Goal: Task Accomplishment & Management: Use online tool/utility

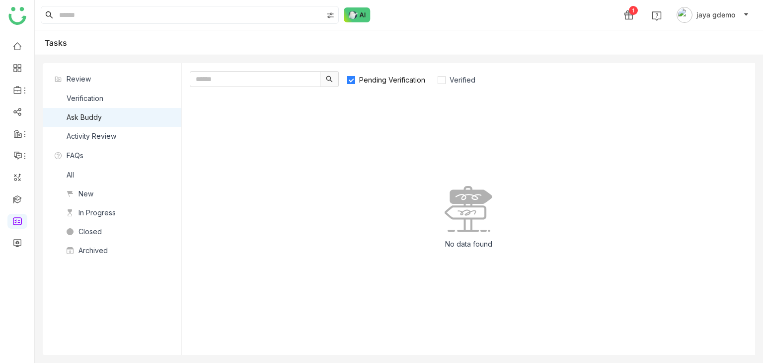
click at [402, 74] on label "Pending Verification" at bounding box center [391, 79] width 88 height 16
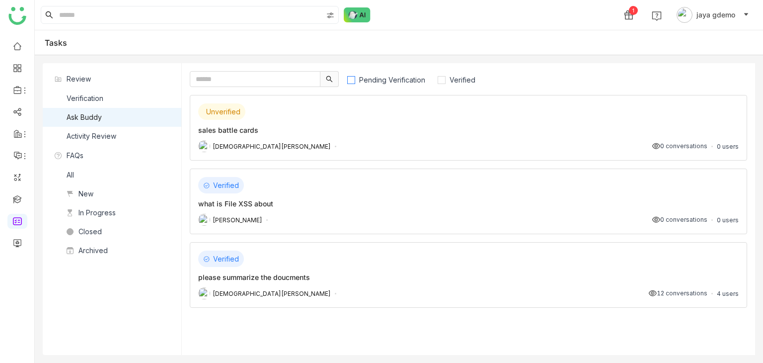
click at [407, 76] on span "Pending Verification" at bounding box center [392, 79] width 74 height 8
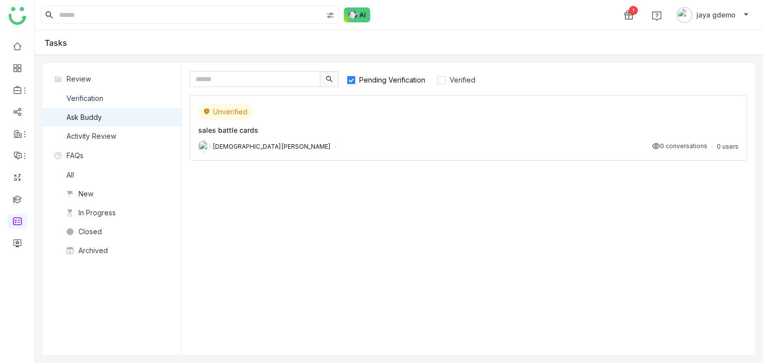
click at [335, 120] on div "Unverified sales battle cards [PERSON_NAME] 0 conversations 0 users" at bounding box center [468, 128] width 557 height 66
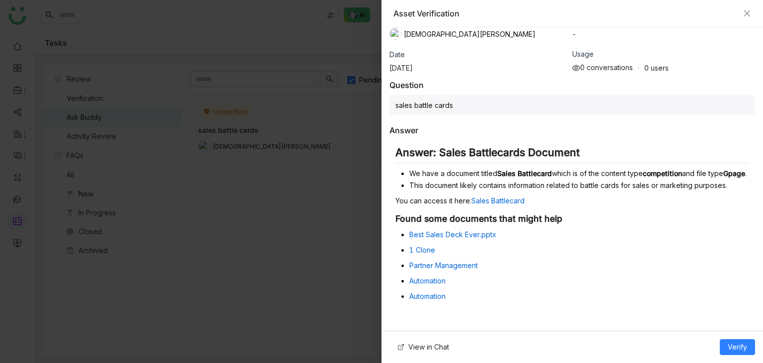
scroll to position [54, 0]
click at [731, 350] on span "Verify" at bounding box center [737, 346] width 19 height 11
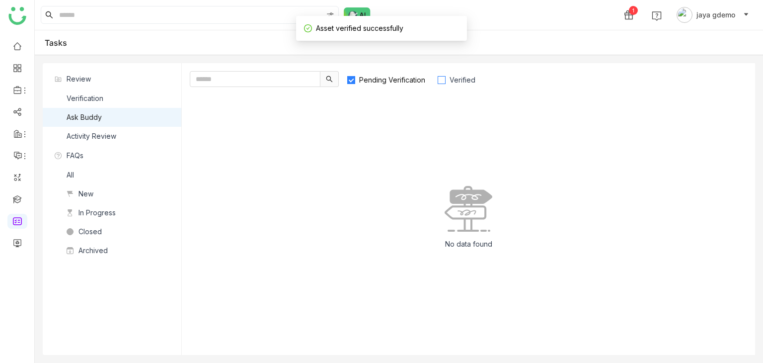
click at [453, 76] on span "Verified" at bounding box center [463, 79] width 34 height 8
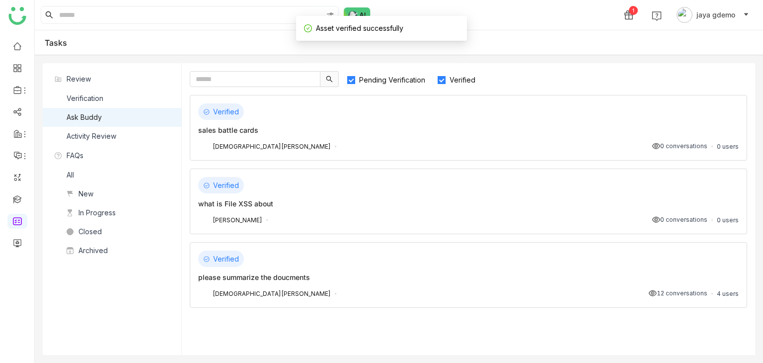
click at [379, 79] on span "Pending Verification" at bounding box center [392, 79] width 74 height 8
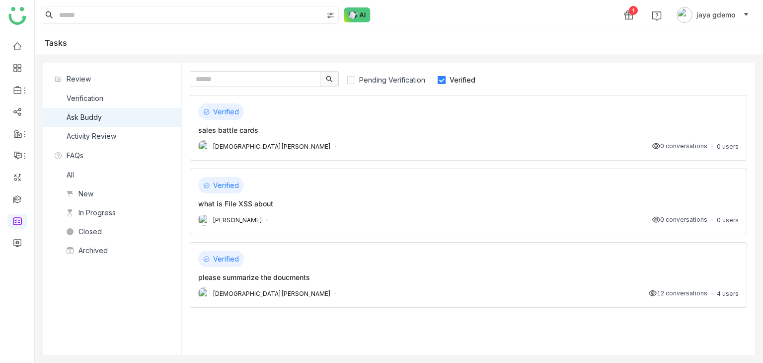
click at [385, 125] on div "sales battle cards" at bounding box center [468, 130] width 540 height 10
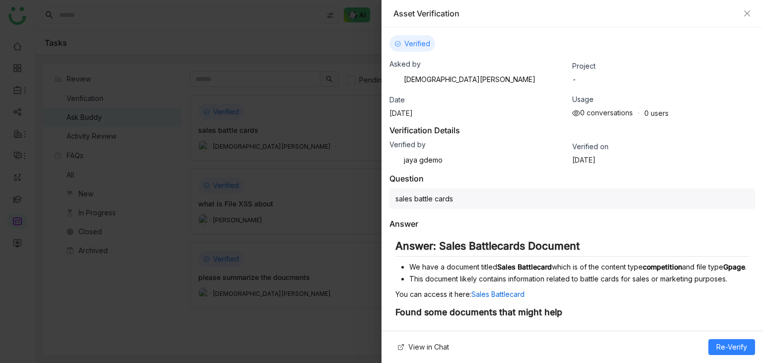
scroll to position [101, 0]
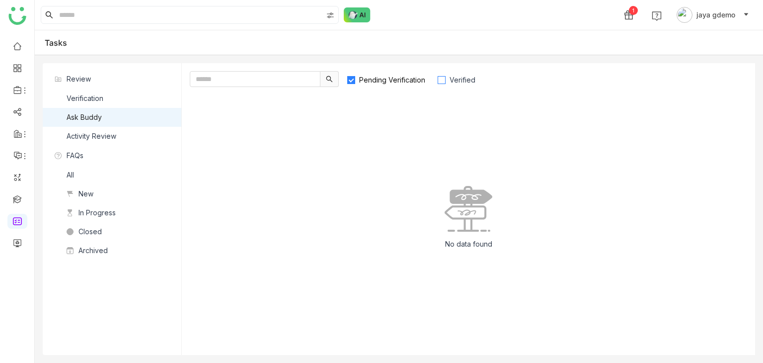
click at [465, 79] on span "Verified" at bounding box center [463, 79] width 34 height 8
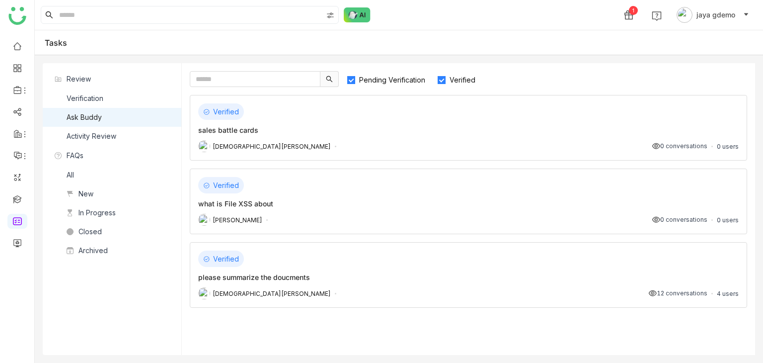
click at [372, 116] on div "Verified" at bounding box center [468, 111] width 540 height 16
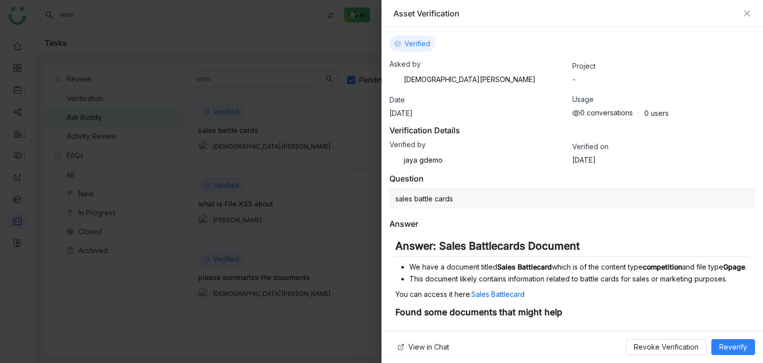
scroll to position [101, 0]
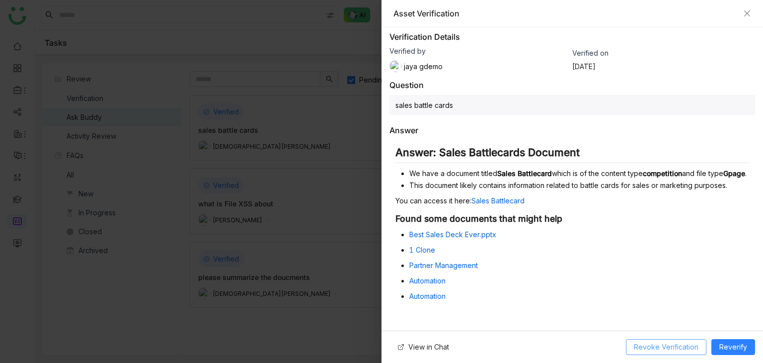
click at [666, 349] on span "Revoke Verification" at bounding box center [666, 346] width 65 height 11
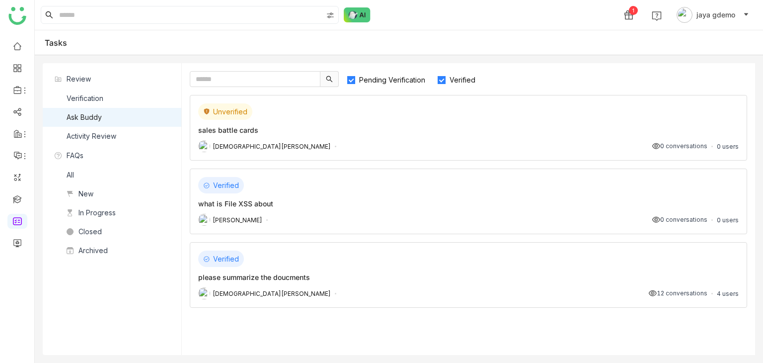
click at [455, 78] on span "Verified" at bounding box center [463, 79] width 34 height 8
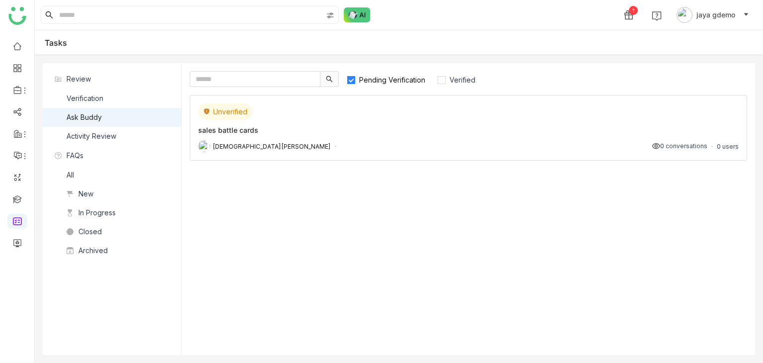
click at [415, 120] on div "Unverified sales battle cards [PERSON_NAME] 0 conversations 0 users" at bounding box center [468, 128] width 557 height 66
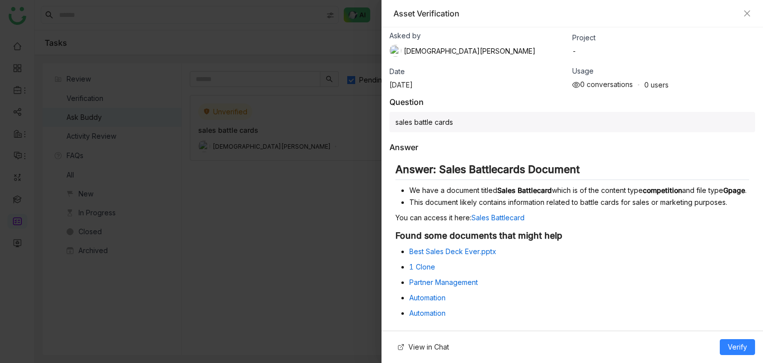
scroll to position [54, 0]
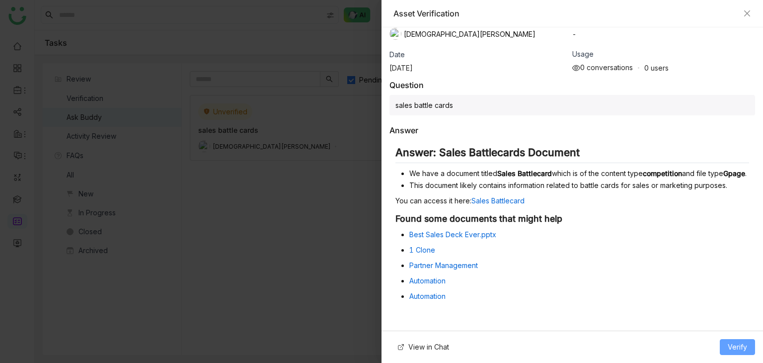
click at [732, 353] on button "Verify" at bounding box center [737, 347] width 35 height 16
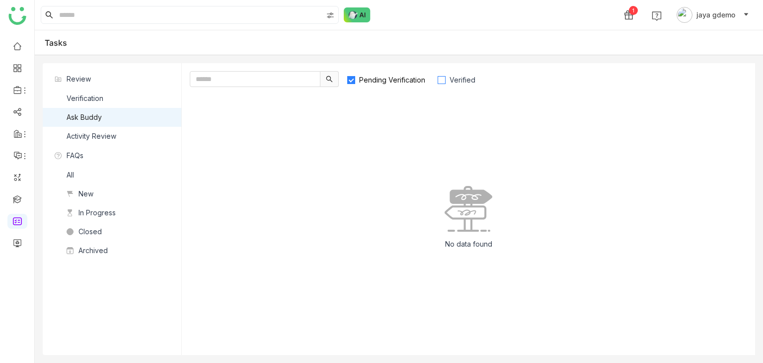
click at [469, 82] on span "Verified" at bounding box center [463, 79] width 34 height 8
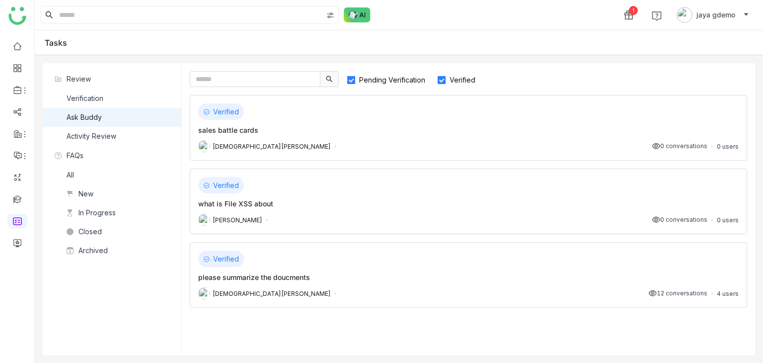
click at [215, 139] on div "Verified sales battle cards [PERSON_NAME] 0 conversations 0 users" at bounding box center [468, 128] width 557 height 66
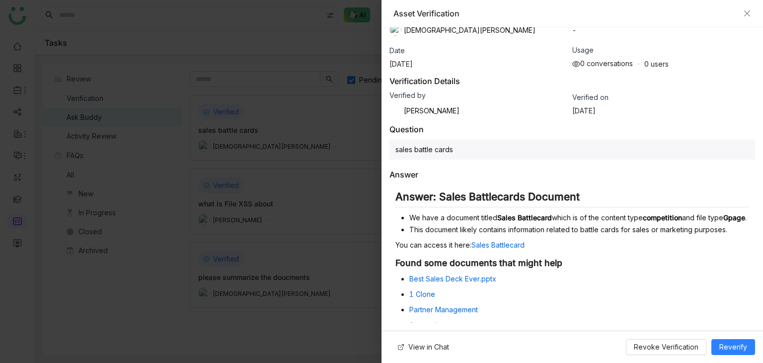
scroll to position [101, 0]
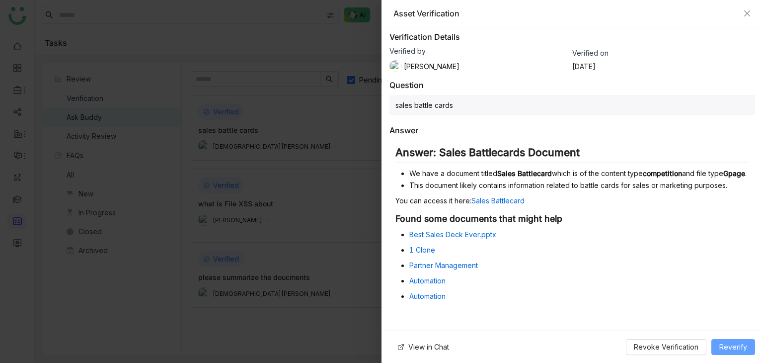
click at [727, 351] on span "Reverify" at bounding box center [733, 346] width 28 height 11
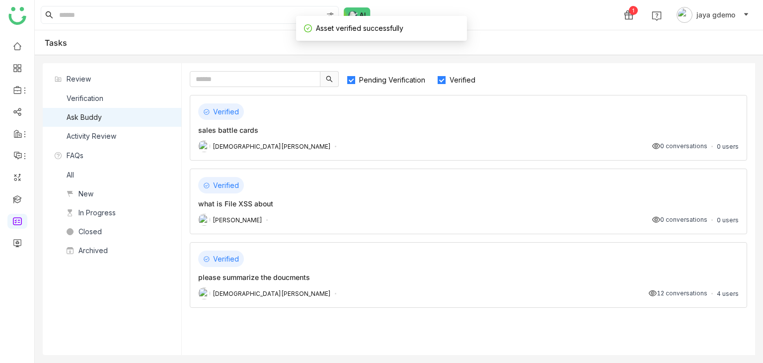
click at [360, 126] on div "sales battle cards" at bounding box center [468, 130] width 540 height 10
